Goal: Find specific page/section: Find specific page/section

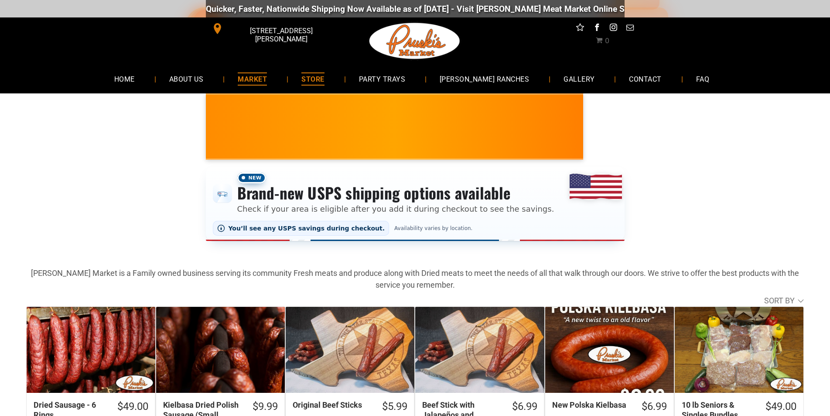
click at [267, 77] on span "MARKET" at bounding box center [252, 78] width 29 height 13
